Goal: Find specific page/section: Find specific page/section

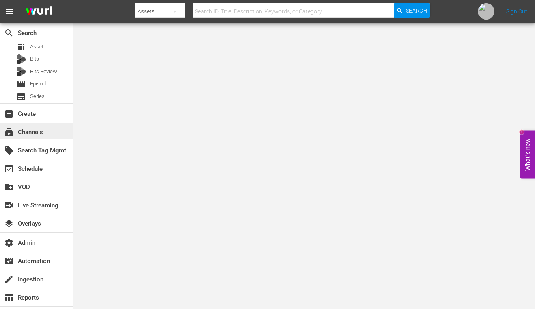
click at [37, 134] on div "subscriptions Channels" at bounding box center [23, 130] width 46 height 7
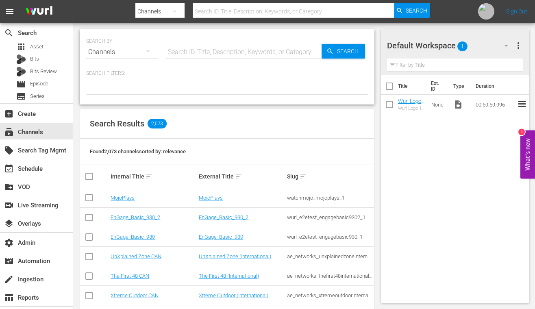
click at [234, 53] on input "text" at bounding box center [244, 52] width 156 height 20
paste input "Cine Natale"
type input "Cine Natale"
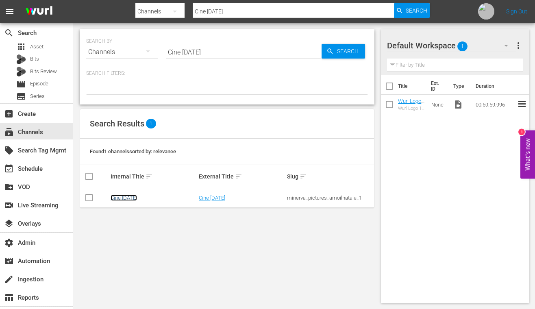
click at [127, 196] on link "Cine Natale" at bounding box center [124, 198] width 26 height 6
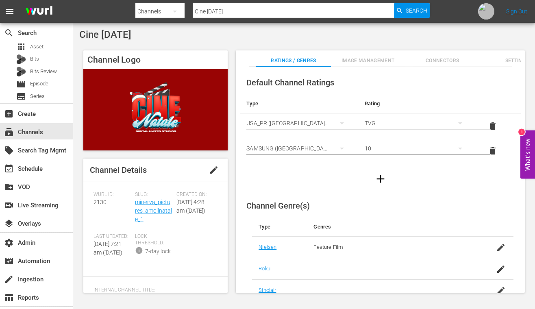
click at [142, 207] on div "Slug: minerva_pictures_amoilnatale_1" at bounding box center [155, 213] width 41 height 42
click at [147, 211] on link "minerva_pictures_amoilnatale_1" at bounding box center [153, 211] width 37 height 24
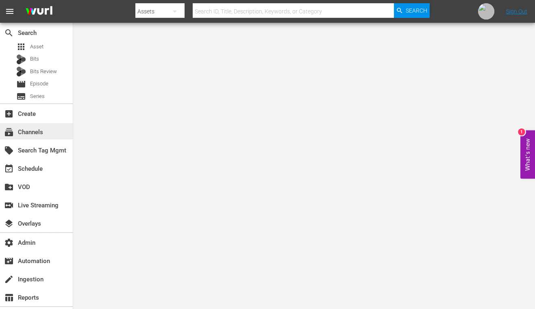
click at [38, 129] on div "subscriptions Channels" at bounding box center [23, 130] width 46 height 7
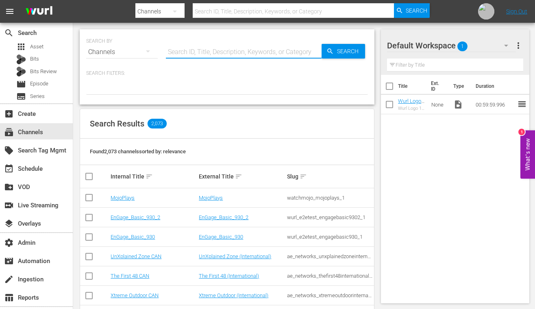
click at [240, 47] on input "text" at bounding box center [244, 52] width 156 height 20
paste input "all3media_homes_under_the_hammer_1"
type input "all3media_homes_under_the_hammer_1"
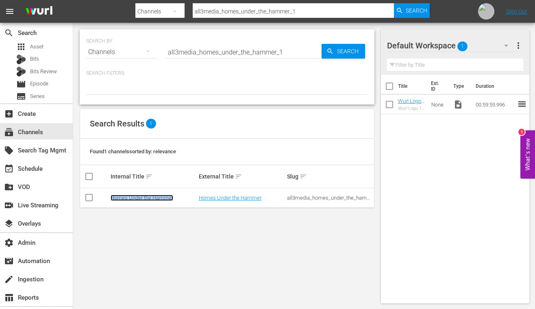
click at [137, 198] on link "Homes Under the Hammer" at bounding box center [142, 198] width 63 height 6
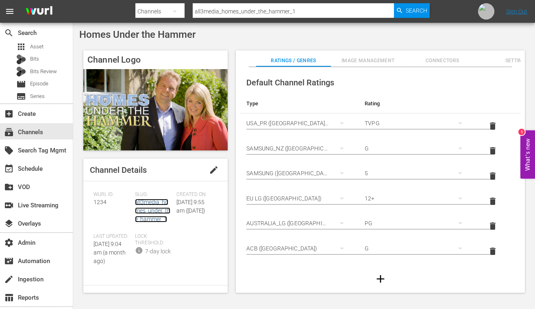
click at [144, 204] on link "all3media_homes_under_the_hammer_1" at bounding box center [152, 211] width 35 height 24
click at [369, 59] on span "Image Management" at bounding box center [368, 61] width 74 height 9
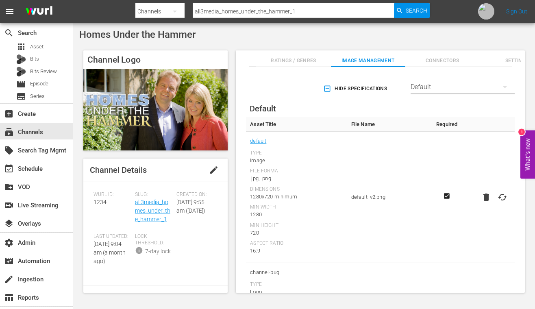
click at [487, 88] on div "Default" at bounding box center [463, 87] width 104 height 23
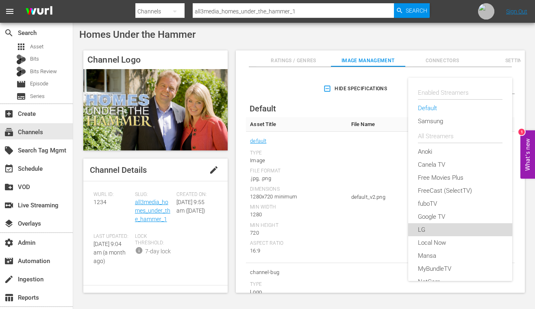
click at [432, 227] on div "LG" at bounding box center [460, 229] width 85 height 13
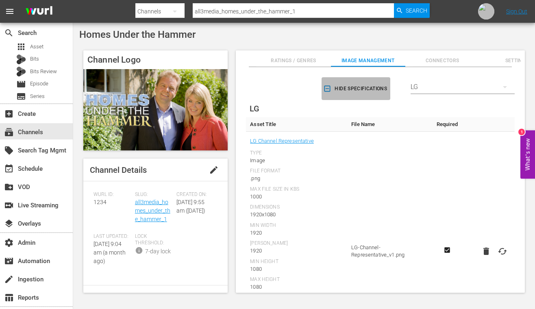
click at [324, 89] on icon "button" at bounding box center [327, 89] width 8 height 8
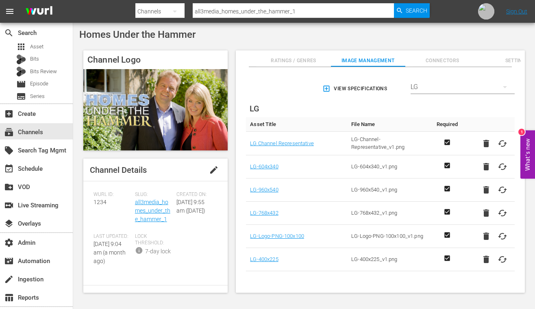
click at [292, 59] on span "Ratings / Genres" at bounding box center [293, 61] width 74 height 9
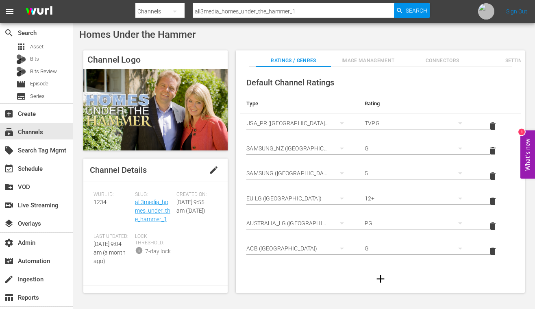
click at [147, 40] on span "Homes Under the Hammer" at bounding box center [137, 34] width 116 height 11
copy div "Homes Under the Hammer"
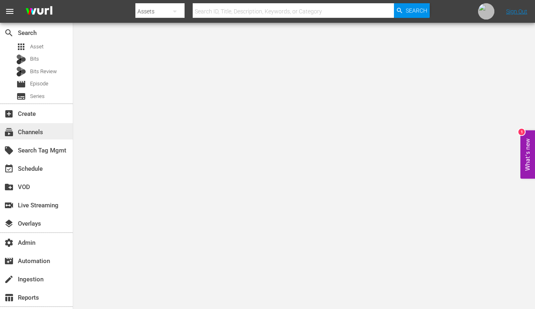
click at [35, 135] on div "subscriptions Channels" at bounding box center [23, 130] width 46 height 7
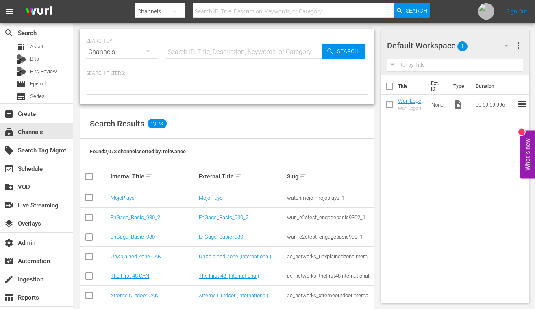
click at [233, 52] on input "text" at bounding box center [244, 52] width 156 height 20
paste input "world_rugby_rugbypasstv_1"
type input "world_rugby_rugbypasstv_1"
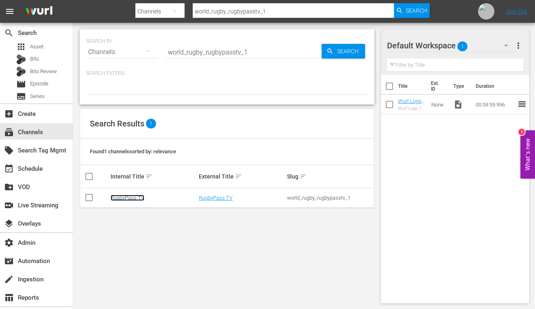
click at [121, 200] on link "RugbyPass TV" at bounding box center [128, 198] width 34 height 6
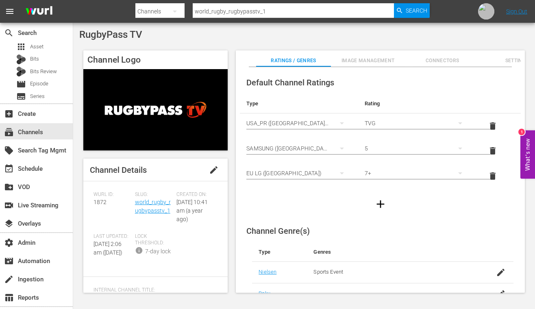
click at [385, 60] on span "Image Management" at bounding box center [368, 61] width 74 height 9
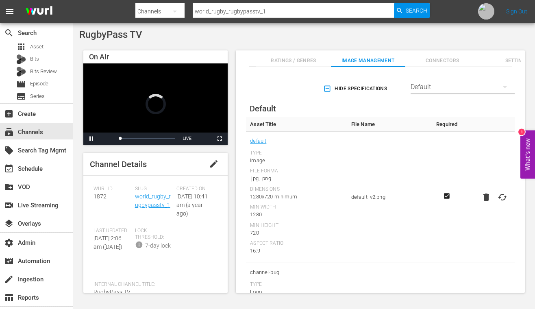
click at [444, 87] on div "Default" at bounding box center [463, 87] width 104 height 23
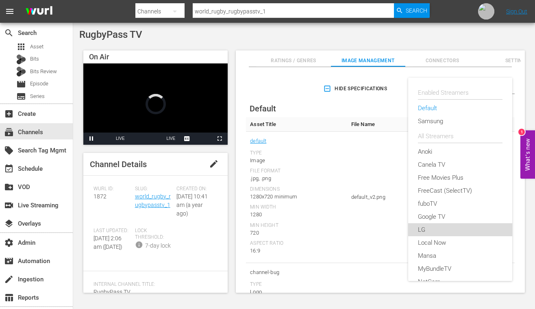
click at [428, 229] on div "LG" at bounding box center [460, 229] width 85 height 13
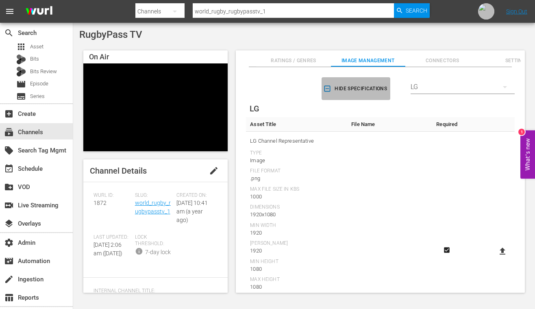
click at [323, 88] on icon "button" at bounding box center [327, 89] width 8 height 8
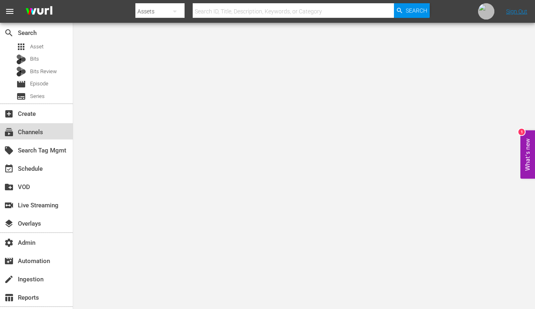
click at [32, 127] on div "subscriptions Channels" at bounding box center [36, 131] width 73 height 16
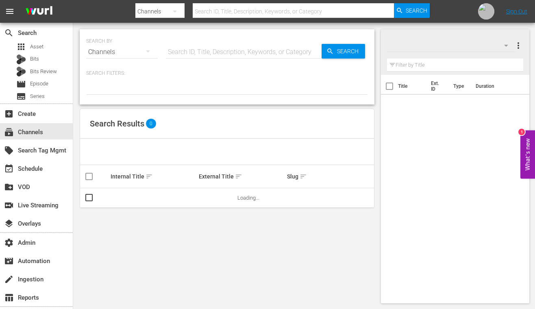
click at [250, 47] on input "text" at bounding box center [244, 52] width 156 height 20
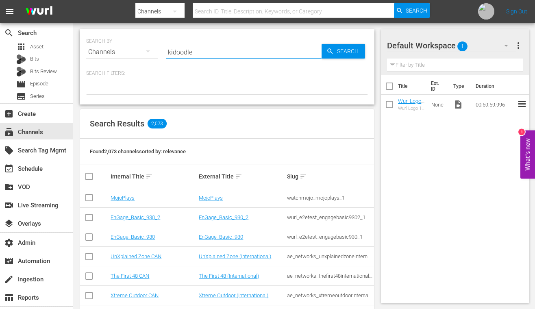
type input "kidoodle"
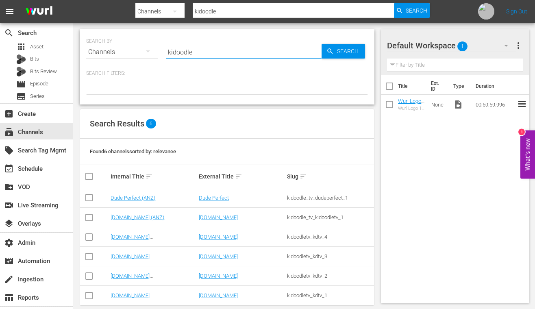
scroll to position [11, 0]
